Goal: Find specific page/section: Find specific page/section

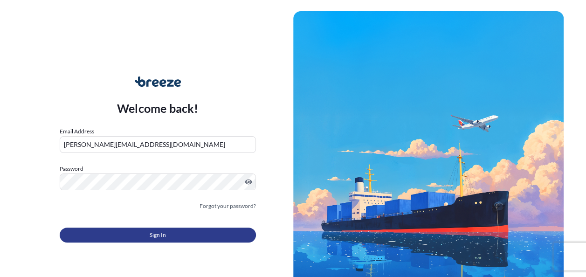
click at [146, 237] on button "Sign In" at bounding box center [158, 234] width 196 height 15
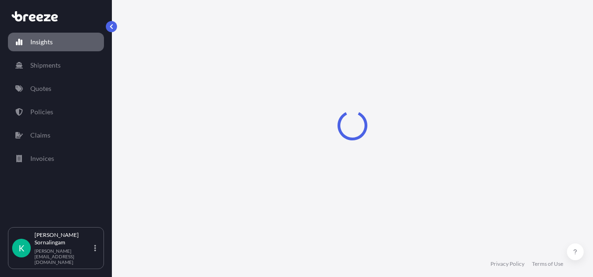
select select "2025"
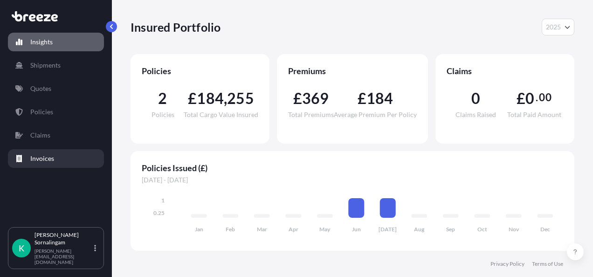
click at [39, 158] on p "Invoices" at bounding box center [42, 158] width 24 height 9
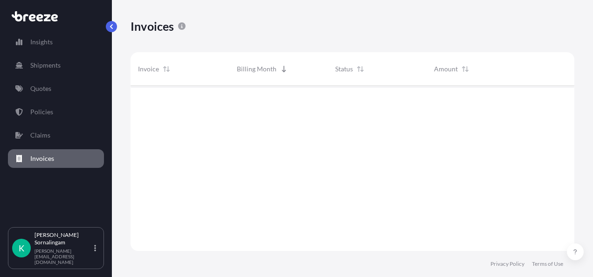
scroll to position [167, 436]
